Goal: Book appointment/travel/reservation

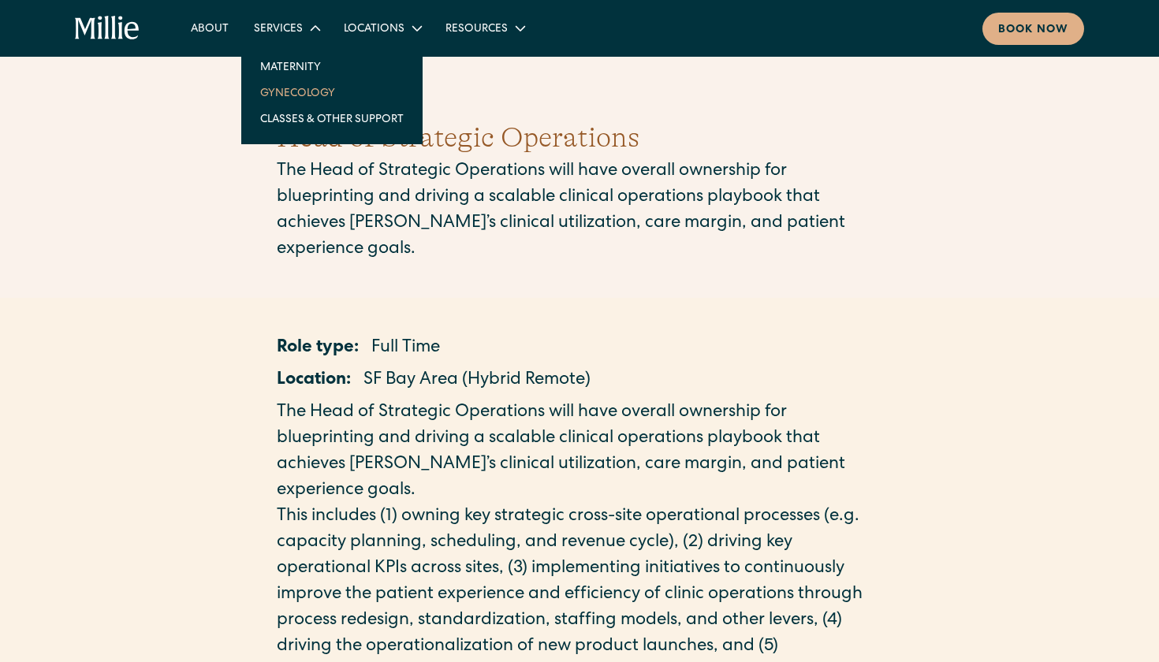
click at [296, 93] on link "Gynecology" at bounding box center [332, 93] width 169 height 26
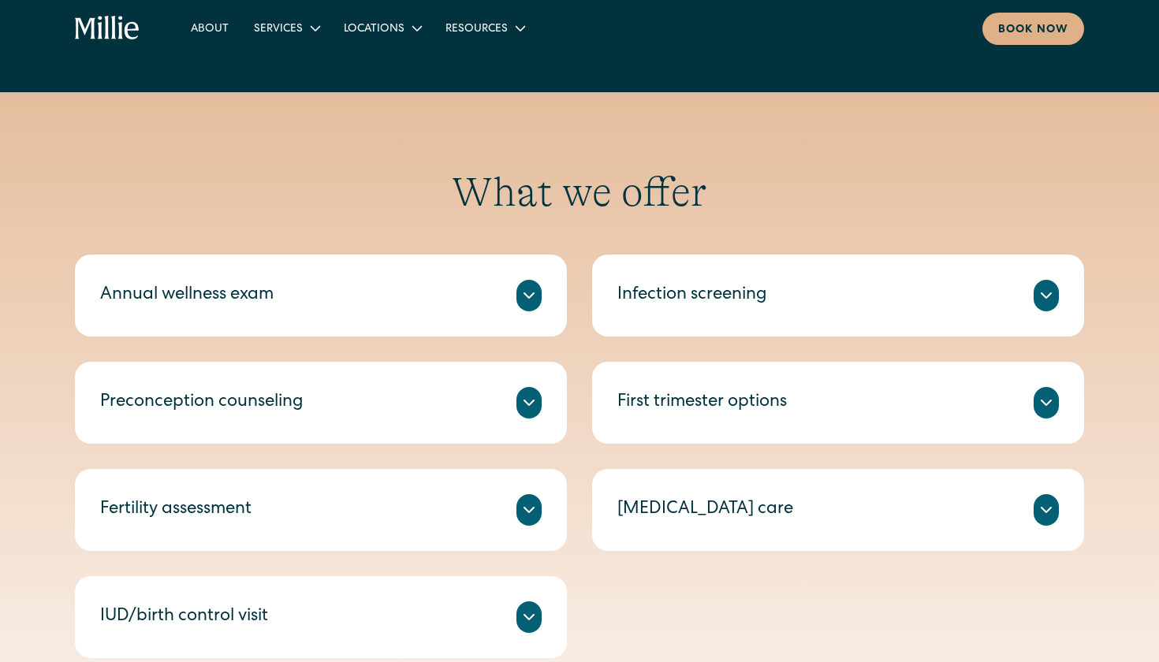
scroll to position [636, 0]
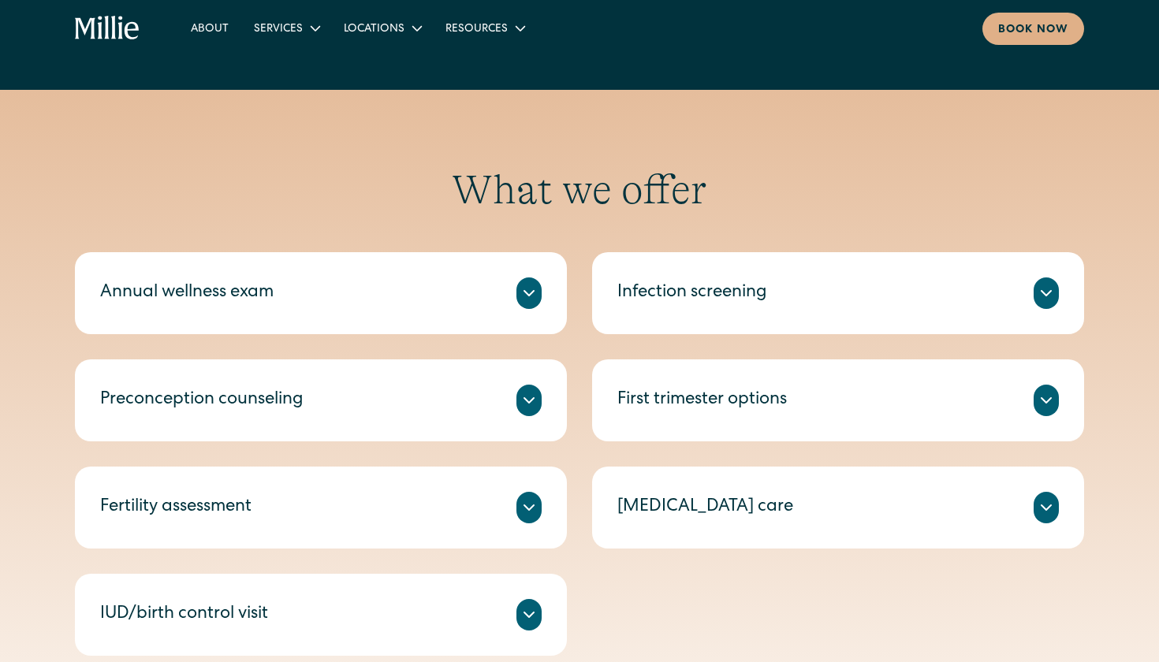
click at [703, 512] on div "Miscarriage care" at bounding box center [705, 508] width 176 height 26
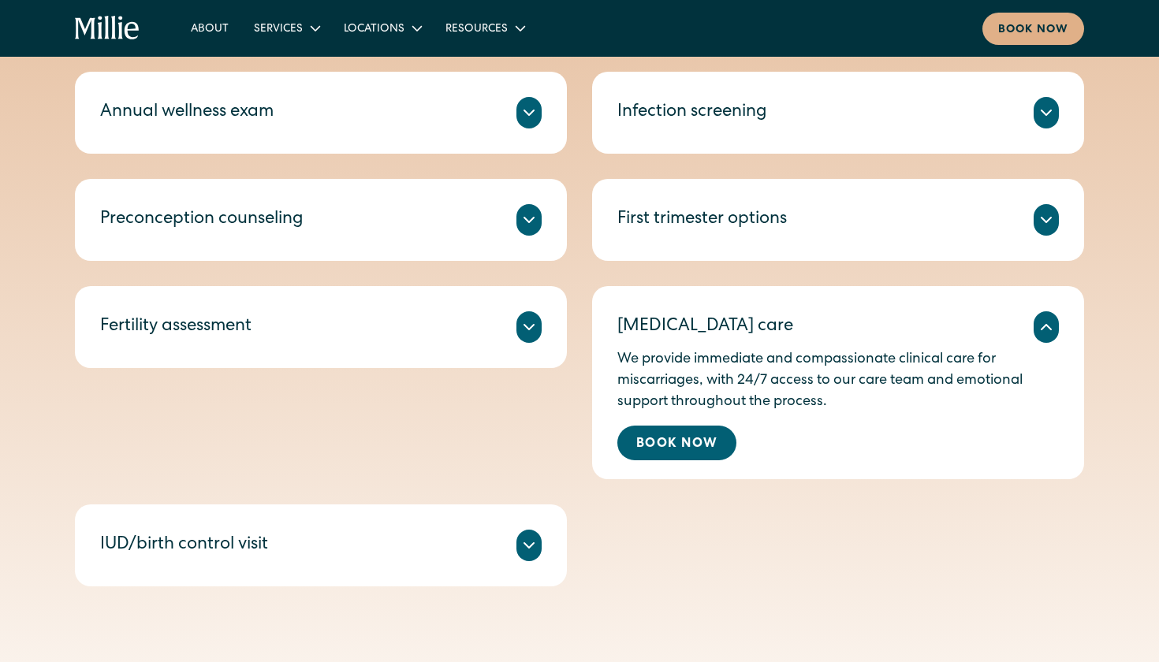
scroll to position [818, 0]
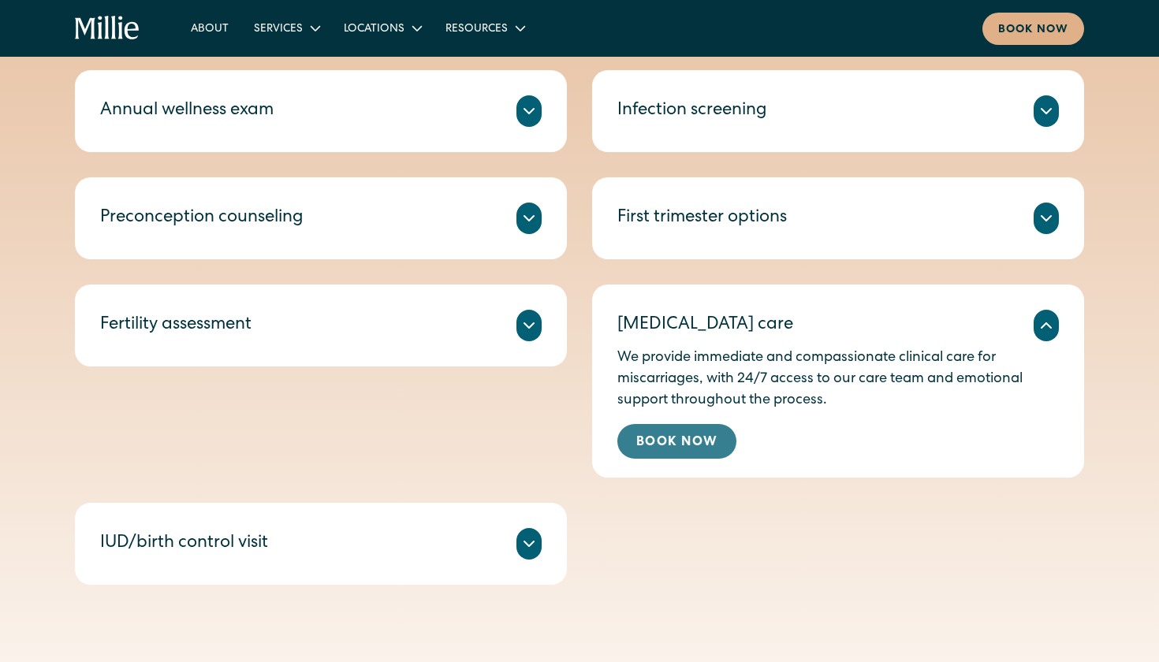
click at [684, 442] on link "Book Now" at bounding box center [676, 441] width 119 height 35
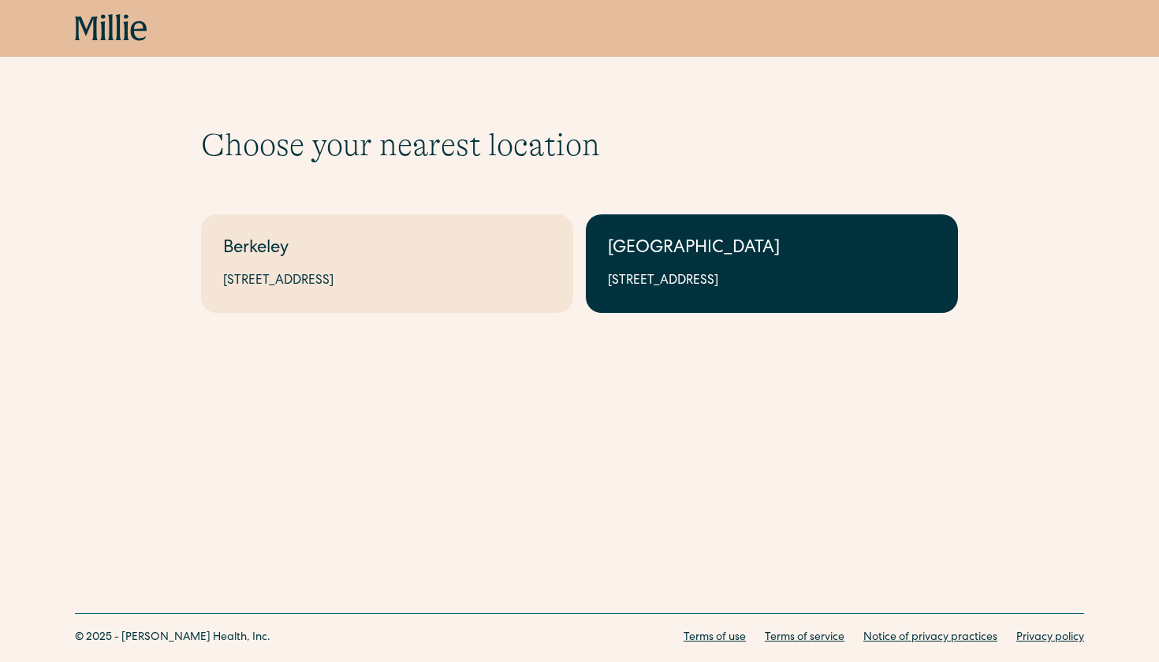
click at [712, 255] on div "[GEOGRAPHIC_DATA]" at bounding box center [772, 250] width 328 height 26
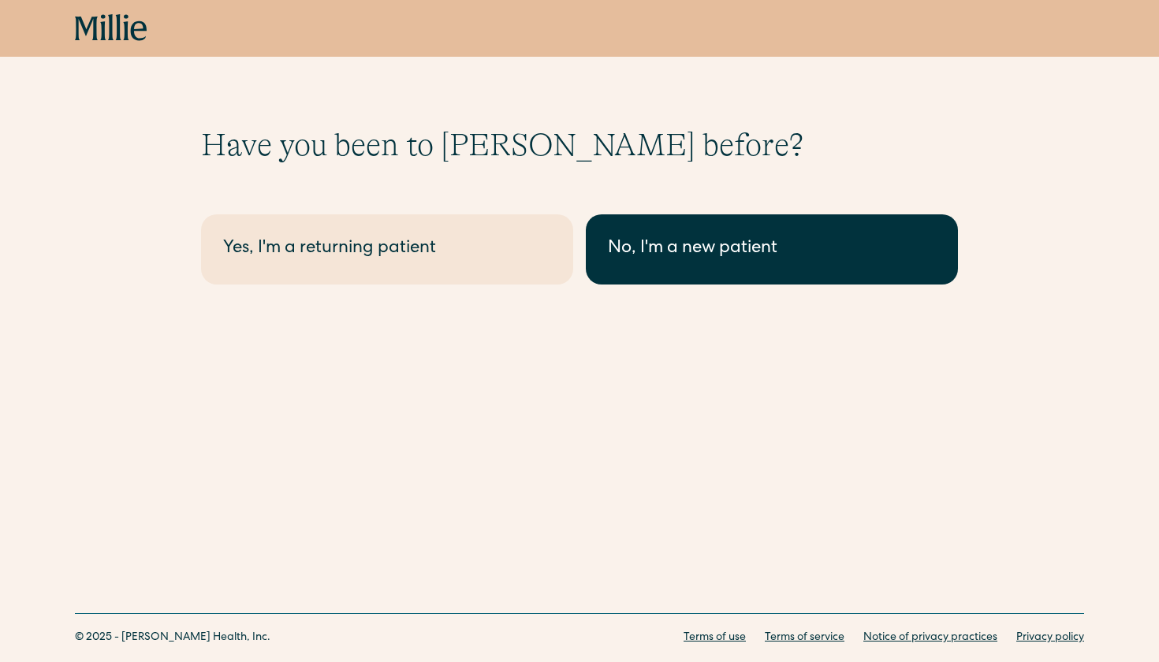
click at [711, 229] on link "No, I'm a new patient" at bounding box center [772, 249] width 372 height 70
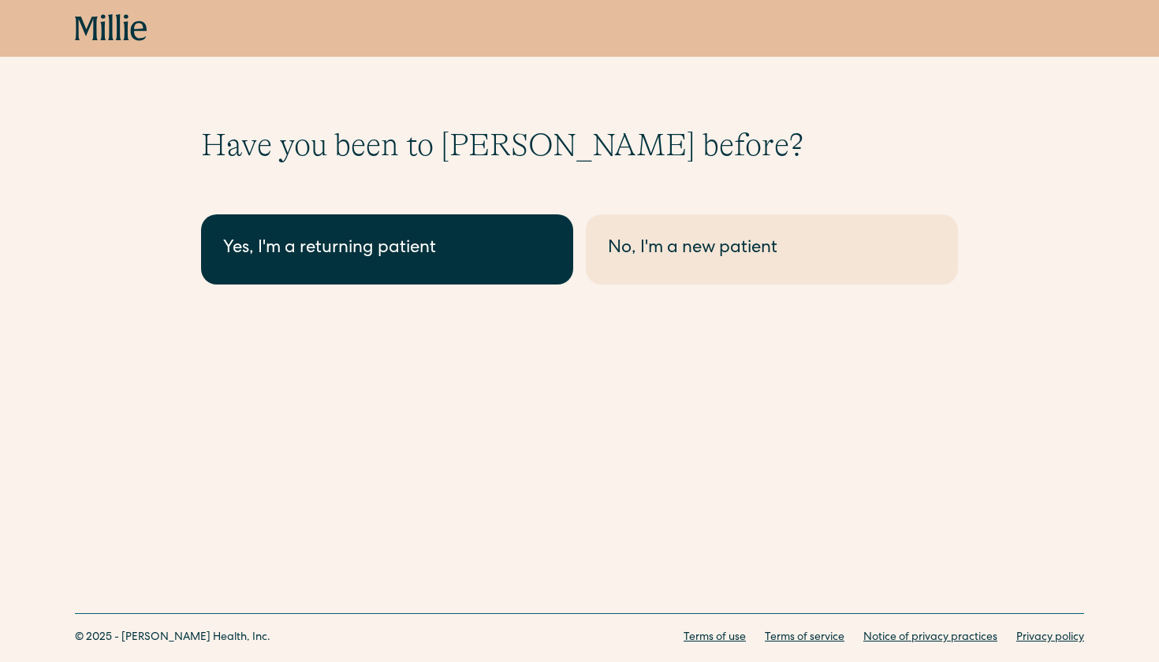
click at [389, 274] on link "Yes, I'm a returning patient" at bounding box center [387, 249] width 372 height 70
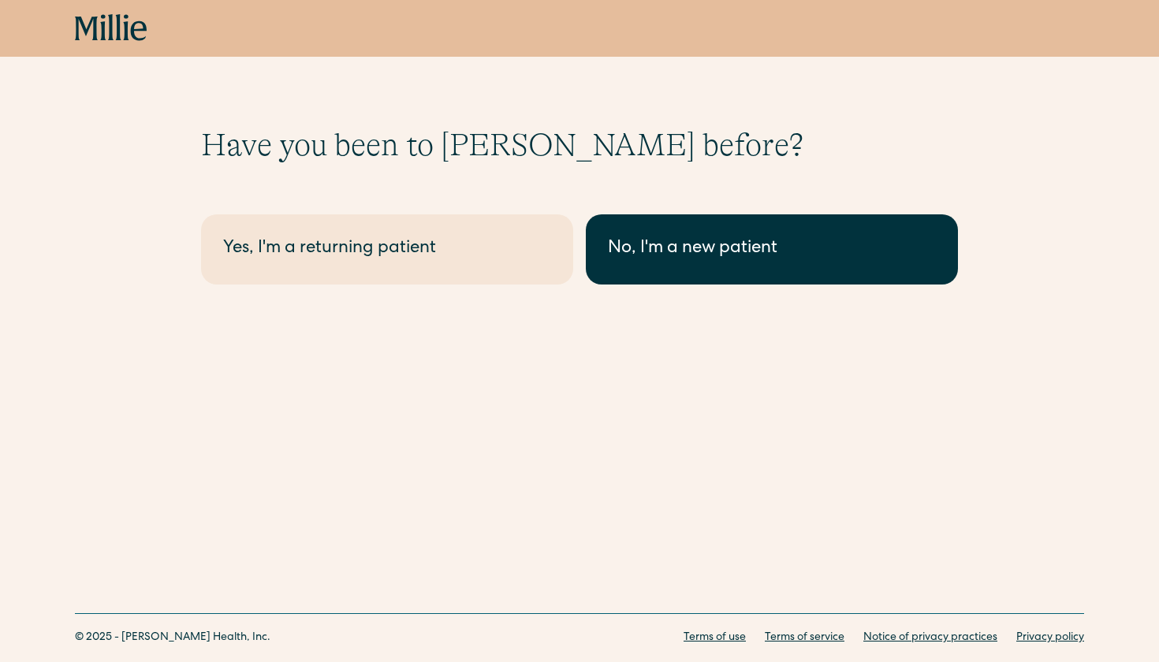
click at [792, 259] on div "No, I'm a new patient" at bounding box center [772, 250] width 328 height 26
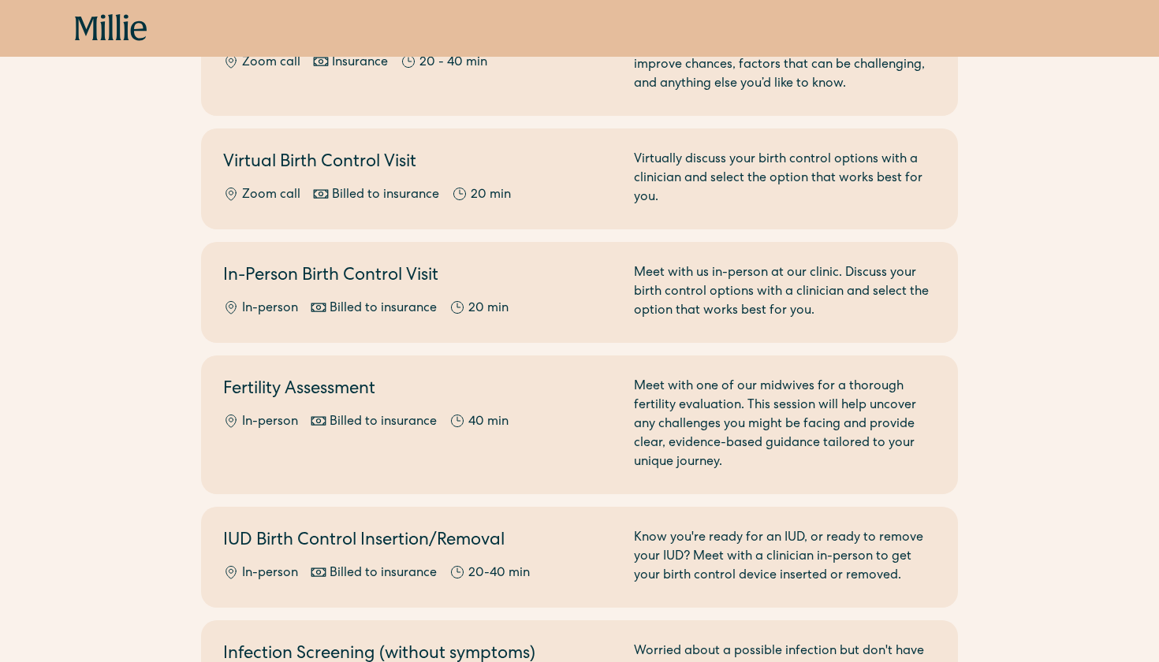
scroll to position [434, 0]
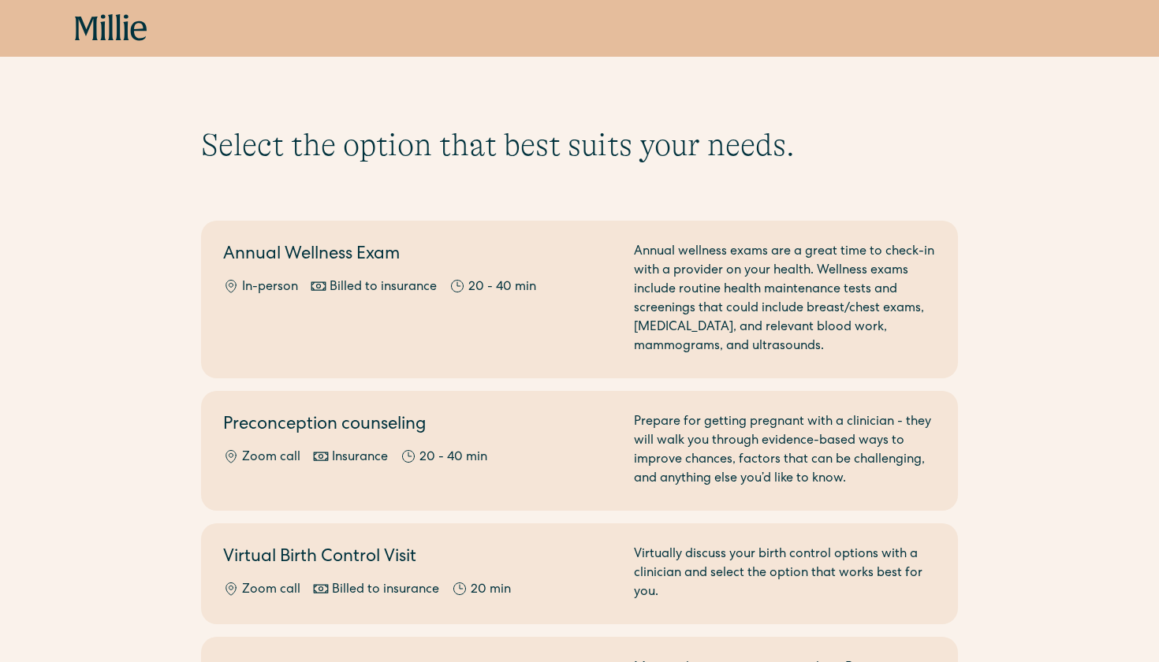
click at [123, 34] on icon at bounding box center [111, 28] width 73 height 28
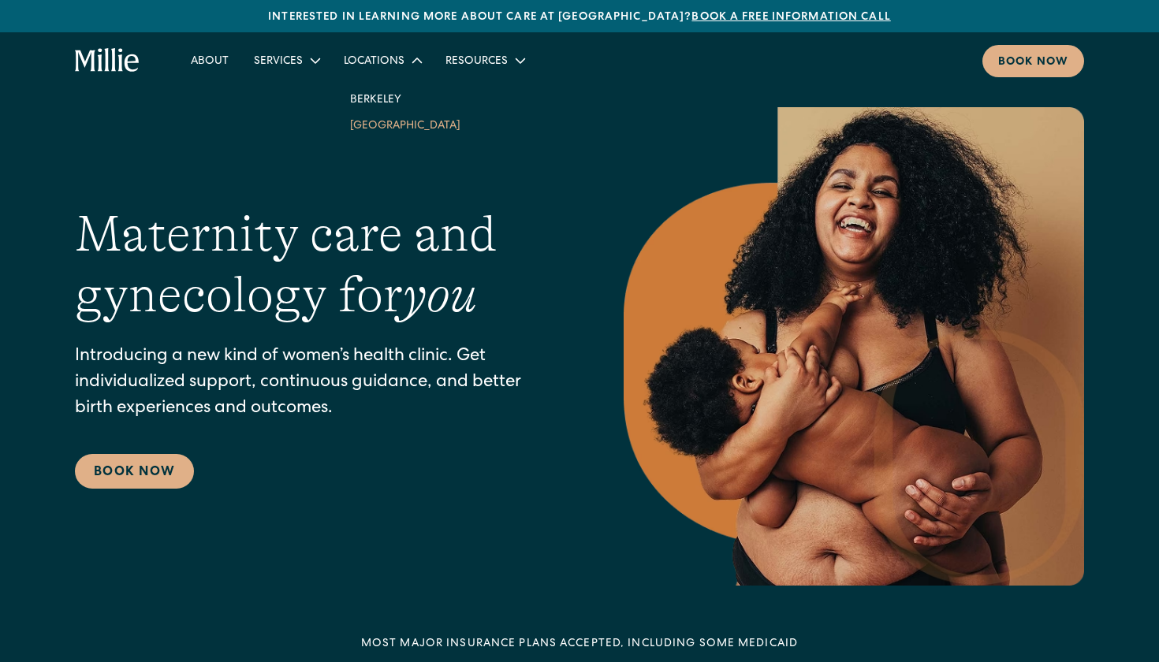
click at [387, 127] on link "[GEOGRAPHIC_DATA]" at bounding box center [405, 125] width 136 height 26
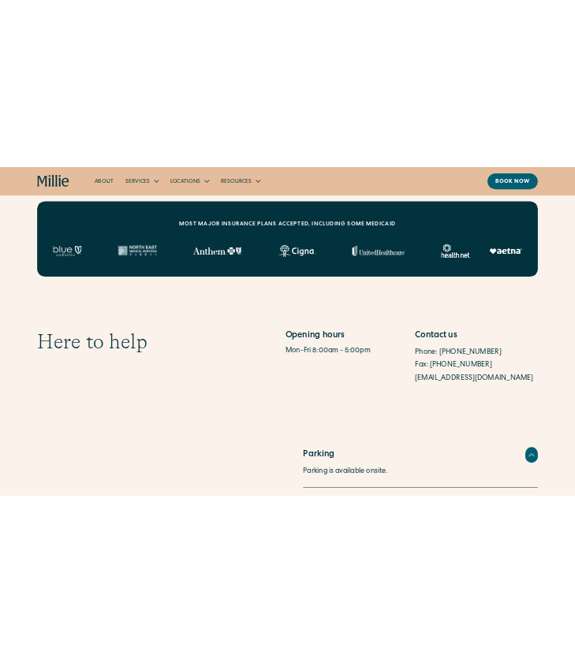
scroll to position [650, 0]
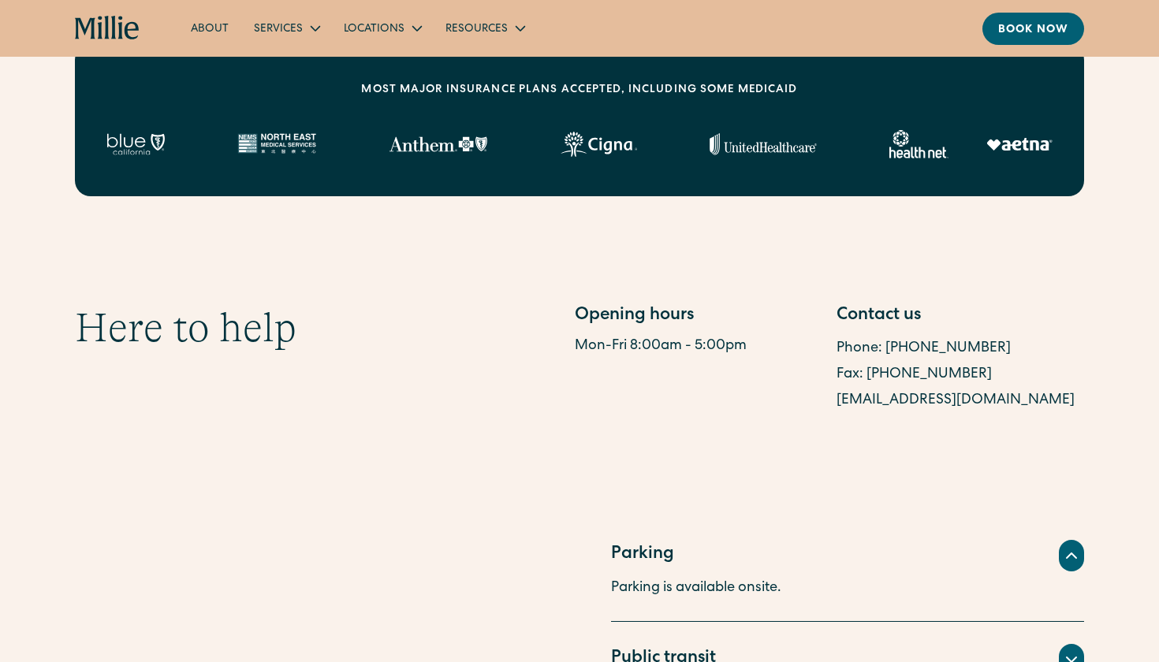
click at [977, 401] on link "sanjosesupport@millieclinic.com" at bounding box center [956, 400] width 238 height 14
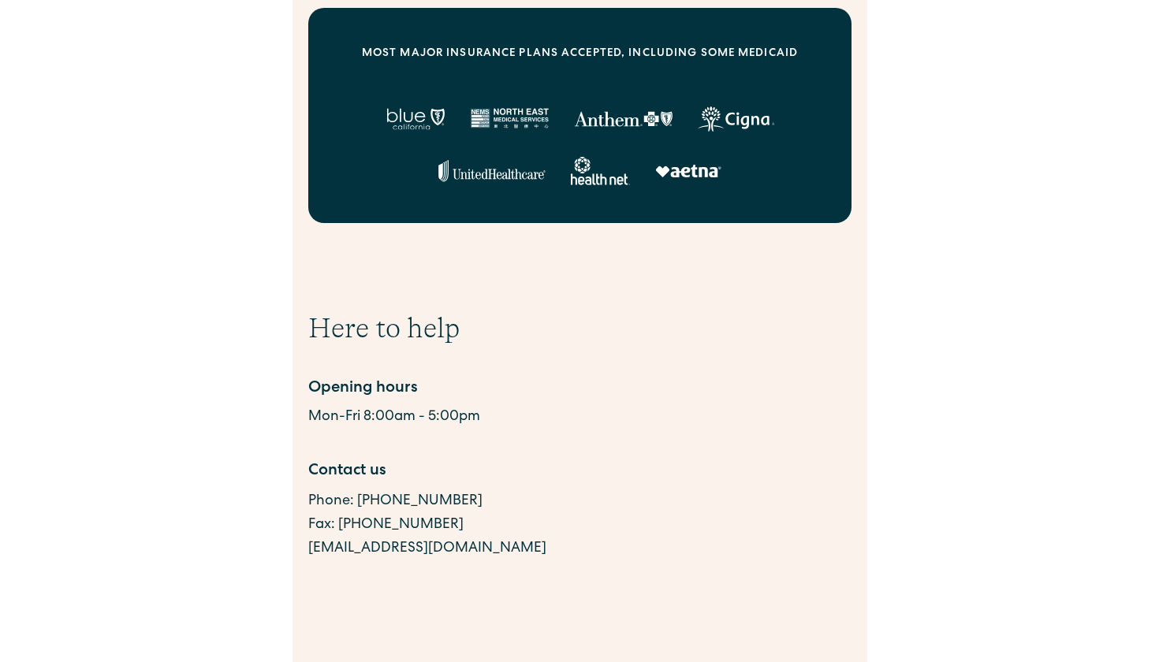
scroll to position [441, 0]
